Goal: Book appointment/travel/reservation

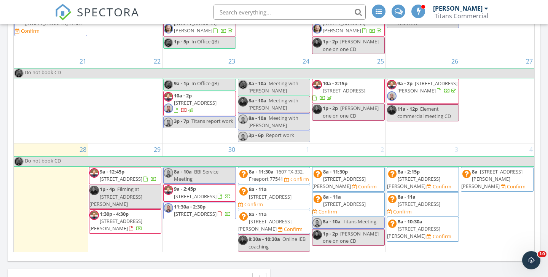
scroll to position [493, 0]
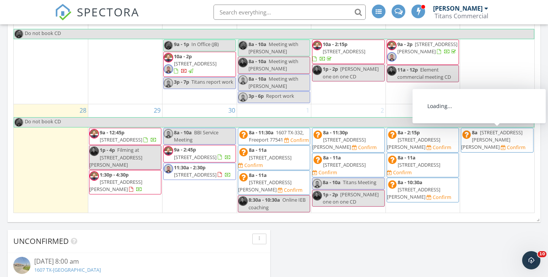
click at [504, 136] on span "8a 2402 Sutherland St, Austin 78746 Confirm" at bounding box center [497, 140] width 72 height 22
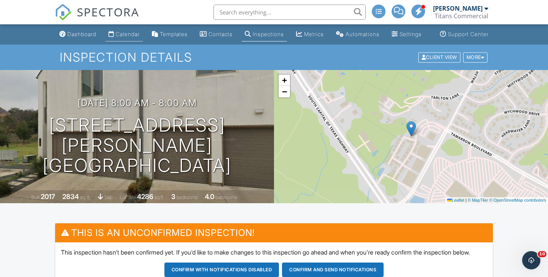
click at [127, 37] on div "Calendar" at bounding box center [128, 34] width 24 height 6
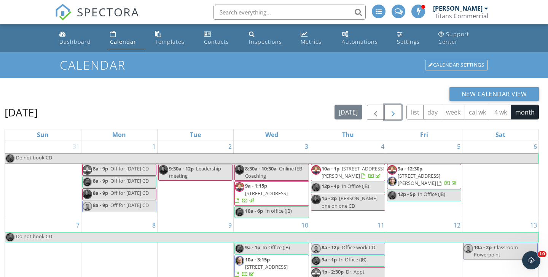
click at [396, 111] on span "button" at bounding box center [392, 112] width 9 height 9
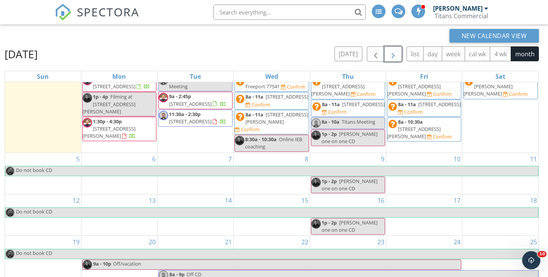
scroll to position [82, 0]
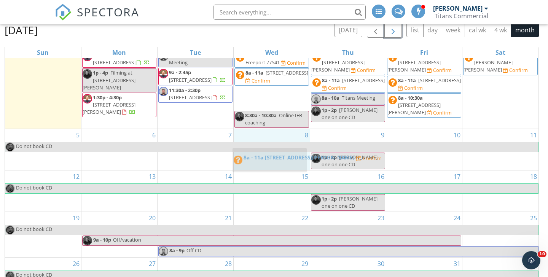
drag, startPoint x: 264, startPoint y: 93, endPoint x: 262, endPoint y: 154, distance: 60.9
click at [262, 154] on body "SPECTORA [PERSON_NAME] Titans Commercial Role: Inspector Change Role Dashboard …" at bounding box center [274, 111] width 548 height 386
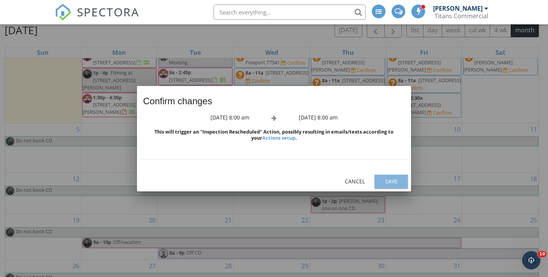
click at [389, 177] on button "Save" at bounding box center [390, 182] width 33 height 14
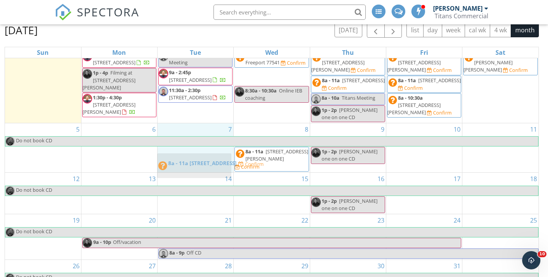
drag, startPoint x: 291, startPoint y: 76, endPoint x: 214, endPoint y: 161, distance: 113.9
click at [214, 161] on body "SPECTORA Kerry Kohl Titans Commercial Role: Inspector Change Role Dashboard New…" at bounding box center [274, 111] width 548 height 386
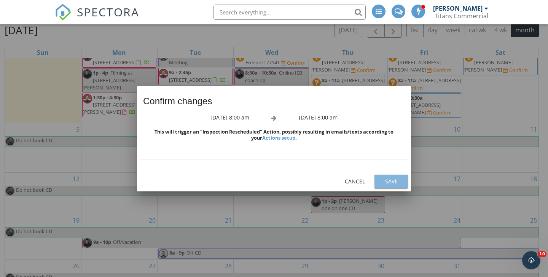
click at [386, 180] on div "Save" at bounding box center [390, 181] width 21 height 8
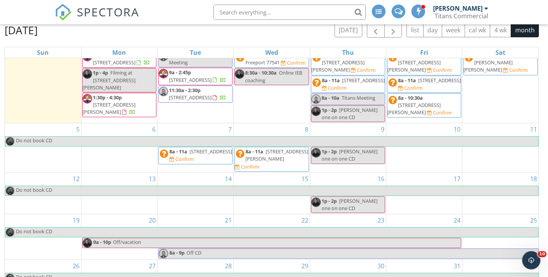
scroll to position [0, 0]
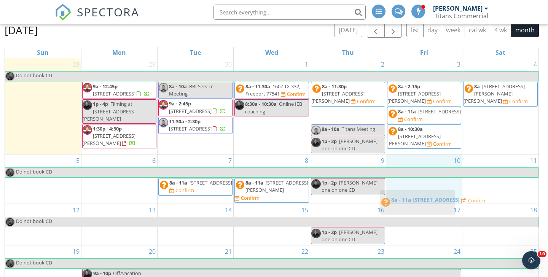
drag, startPoint x: 355, startPoint y: 118, endPoint x: 424, endPoint y: 196, distance: 104.1
click at [424, 196] on body "SPECTORA Kerry Kohl Titans Commercial Role: Inspector Change Role Dashboard New…" at bounding box center [274, 111] width 548 height 386
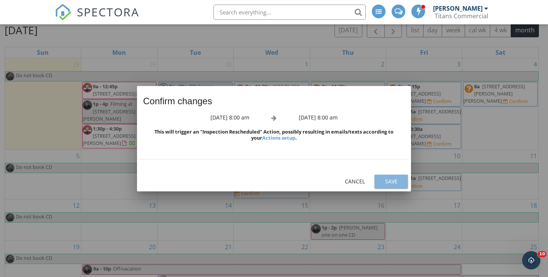
click at [390, 179] on div "Save" at bounding box center [390, 181] width 21 height 8
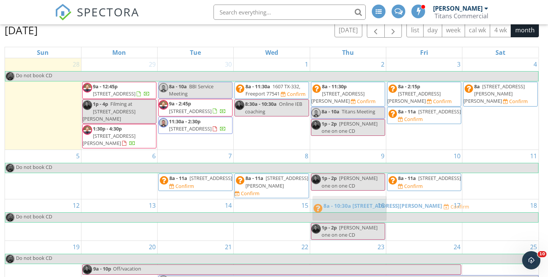
click at [346, 205] on body "SPECTORA Kerry Kohl Titans Commercial Role: Inspector Change Role Dashboard New…" at bounding box center [274, 111] width 548 height 386
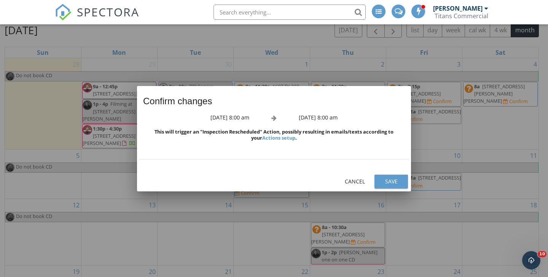
click at [398, 179] on div "Save" at bounding box center [390, 181] width 21 height 8
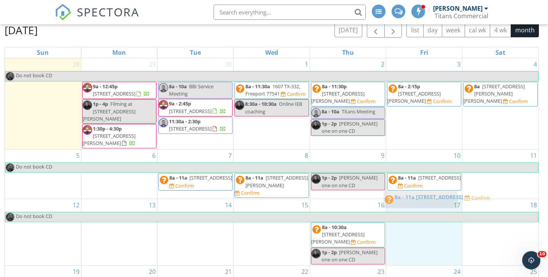
drag, startPoint x: 422, startPoint y: 116, endPoint x: 419, endPoint y: 199, distance: 83.8
click at [419, 199] on body "SPECTORA Kerry Kohl Titans Commercial Role: Inspector Change Role Dashboard New…" at bounding box center [274, 111] width 548 height 386
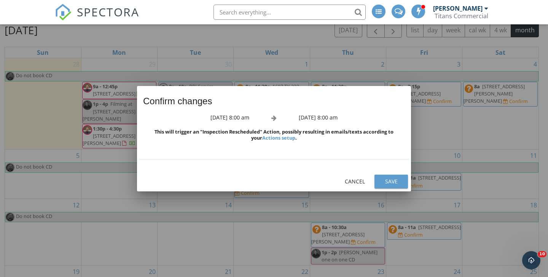
click at [399, 180] on div "Save" at bounding box center [390, 181] width 21 height 8
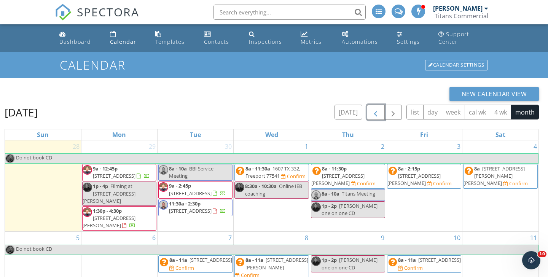
click at [379, 115] on span "button" at bounding box center [375, 112] width 9 height 9
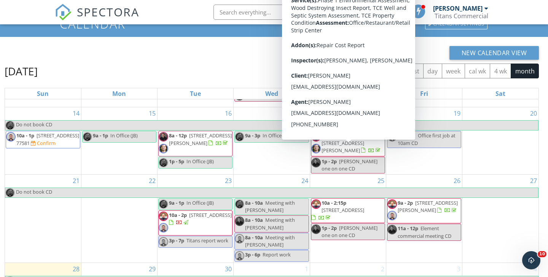
scroll to position [99, 0]
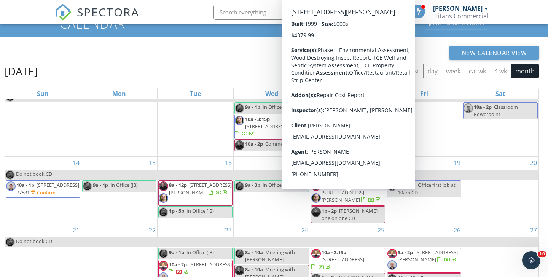
click at [342, 188] on span "9a - 1:15p" at bounding box center [333, 184] width 22 height 7
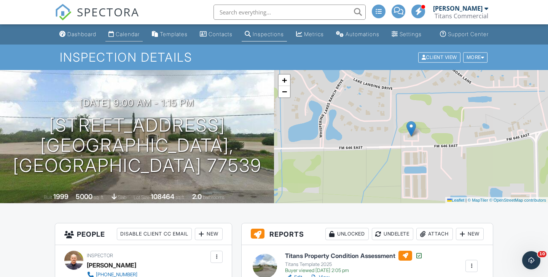
click at [123, 37] on div "Calendar" at bounding box center [128, 34] width 24 height 6
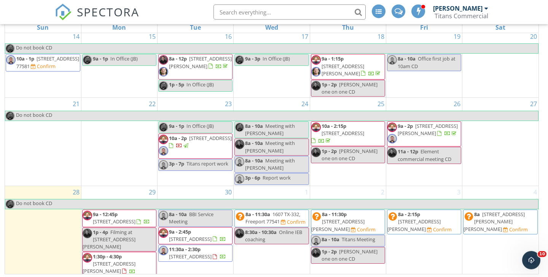
scroll to position [109, 0]
